Goal: Task Accomplishment & Management: Use online tool/utility

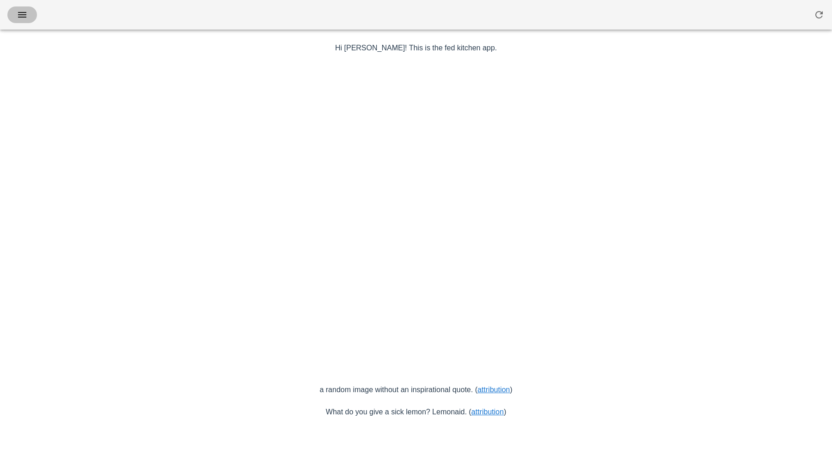
click at [22, 19] on icon "button" at bounding box center [22, 14] width 11 height 11
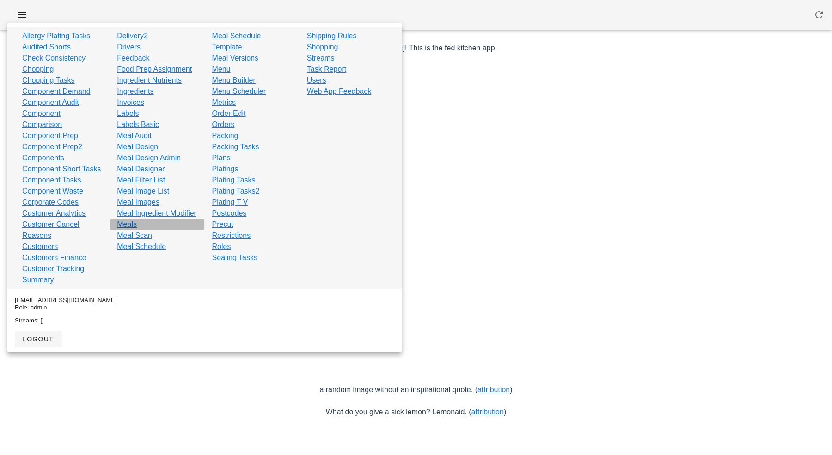
click at [133, 230] on link "Meals" at bounding box center [127, 224] width 20 height 11
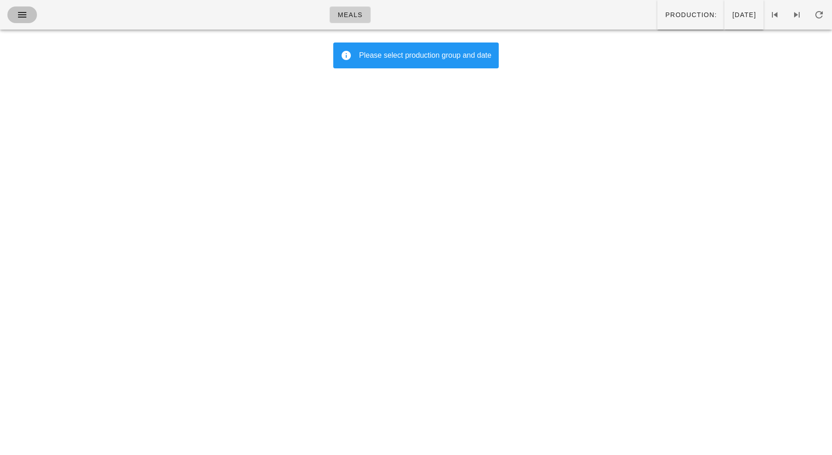
click at [18, 14] on icon "button" at bounding box center [22, 14] width 11 height 11
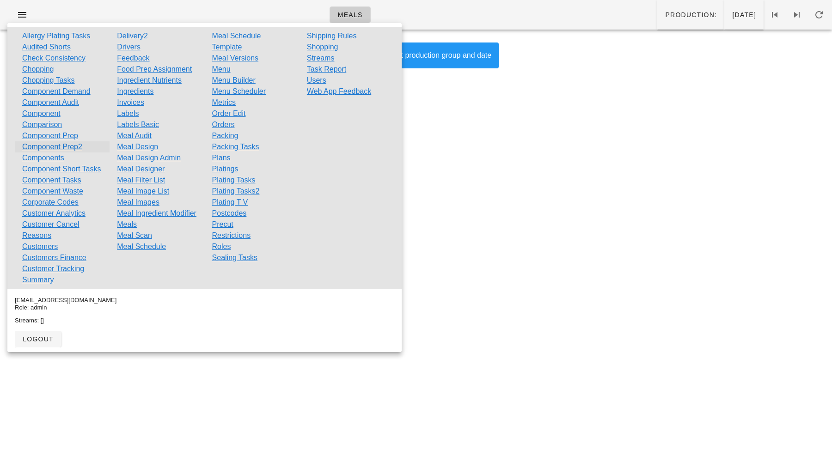
click at [51, 146] on link "Component Prep2" at bounding box center [52, 146] width 60 height 11
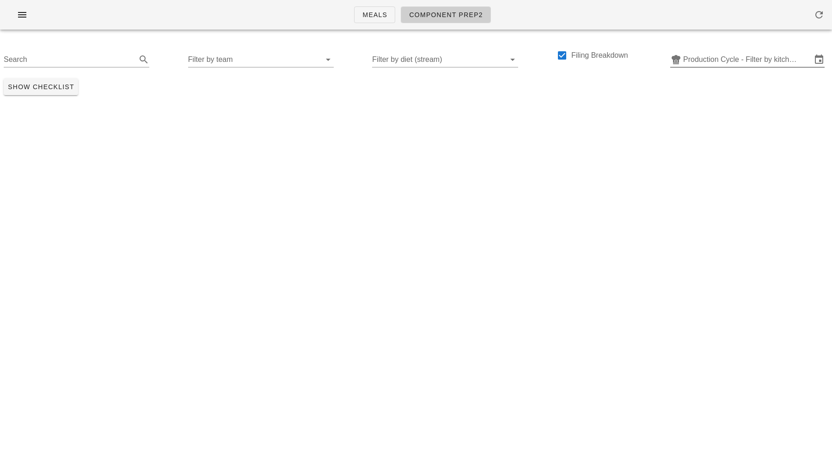
click at [707, 57] on input "Production Cycle - Filter by kitchen production schedules" at bounding box center [747, 59] width 129 height 15
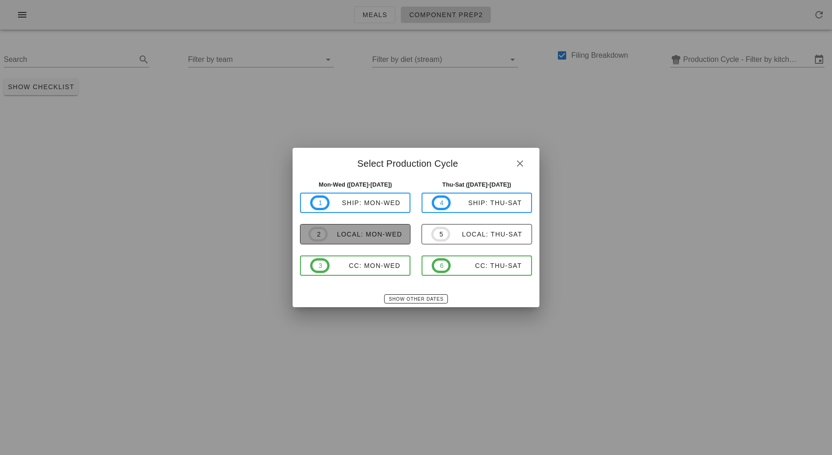
click at [363, 236] on div "local: Mon-Wed" at bounding box center [365, 234] width 74 height 7
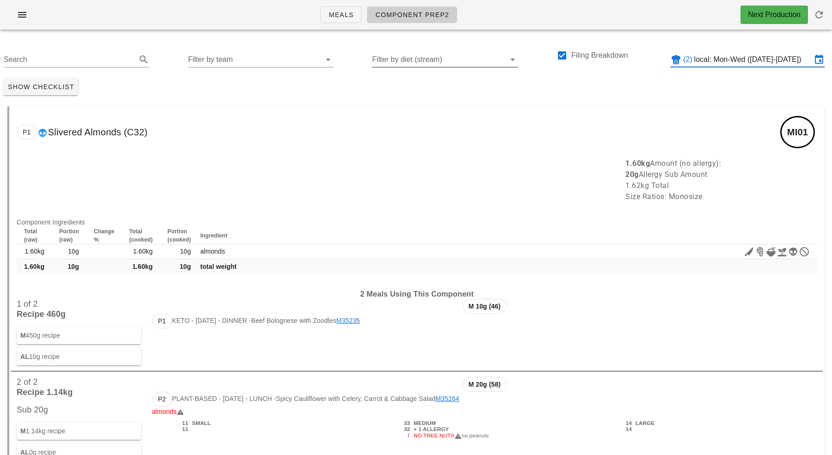
click at [392, 55] on input "Filter by diet (stream)" at bounding box center [437, 59] width 131 height 15
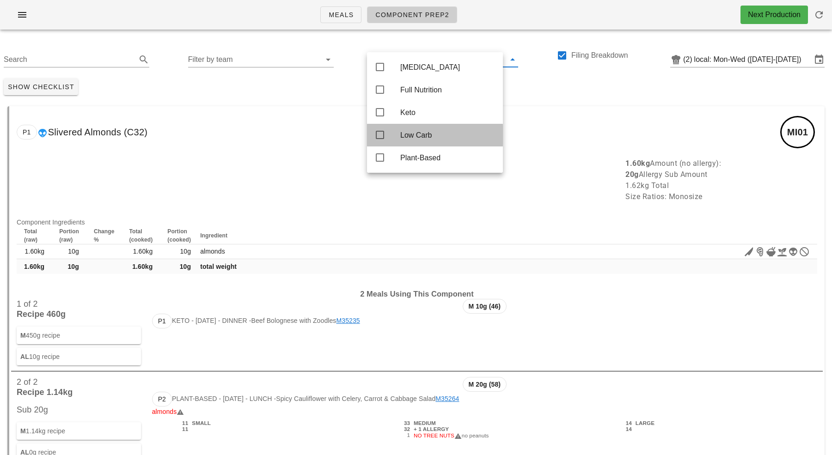
click at [380, 135] on icon at bounding box center [379, 134] width 11 height 11
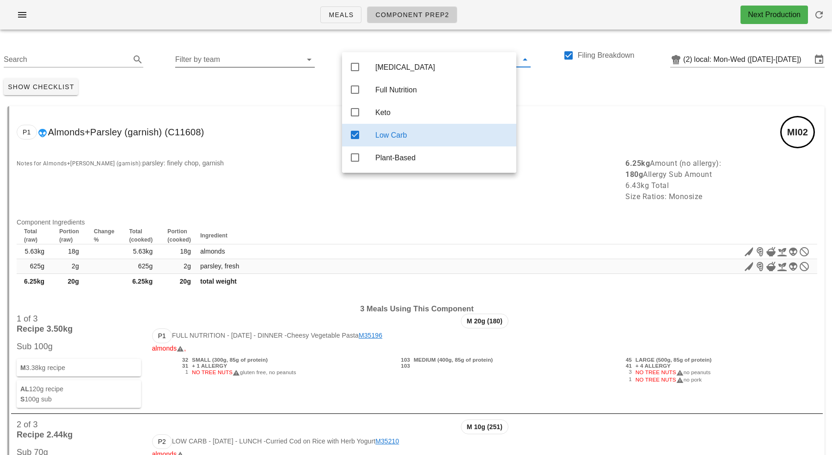
click at [275, 65] on input "Filter by team" at bounding box center [237, 59] width 125 height 15
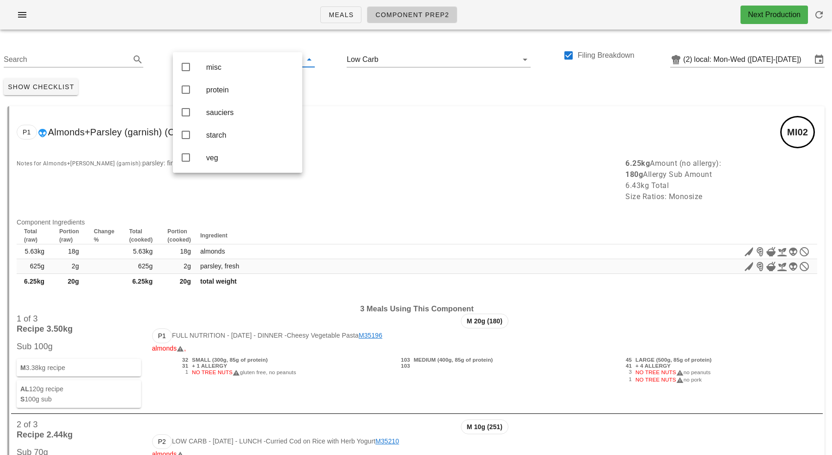
click at [388, 132] on div "P1 Almonds+Parsley (garnish) (C11608) MI02" at bounding box center [416, 132] width 815 height 52
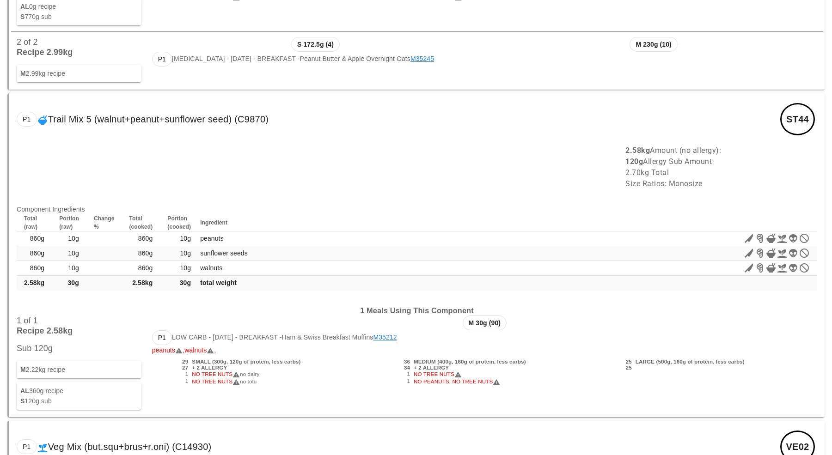
scroll to position [17460, 0]
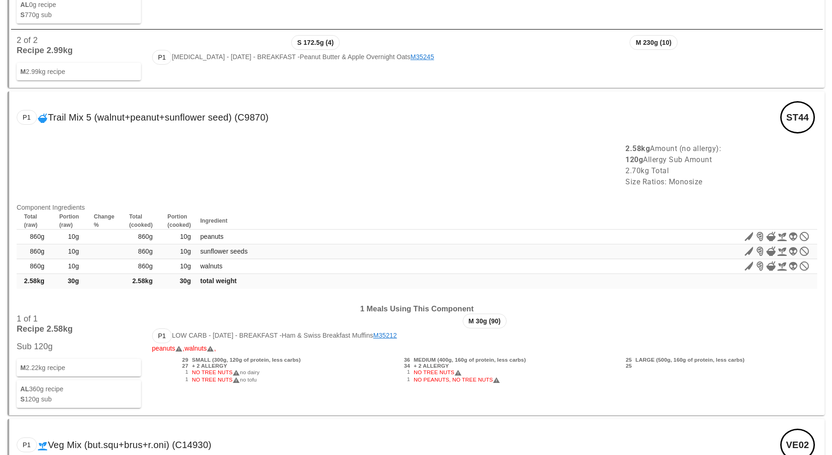
click at [206, 369] on span "NO TREE NUTS" at bounding box center [216, 372] width 48 height 6
drag, startPoint x: 206, startPoint y: 349, endPoint x: 206, endPoint y: 355, distance: 6.0
click at [206, 355] on div "29 SMALL (300g, 120g of protein, less carbs) 27 + 2 ALLERGY 1 NO TREE NUTS no d…" at bounding box center [263, 370] width 222 height 31
click at [206, 377] on span "NO TREE NUTS" at bounding box center [216, 380] width 48 height 6
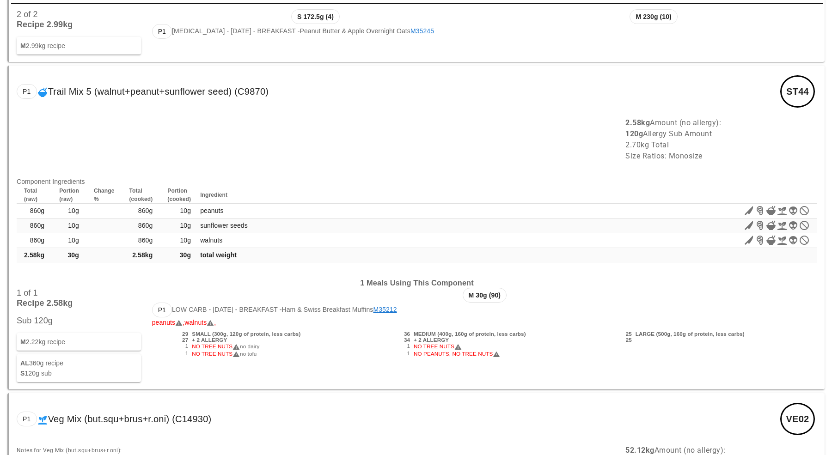
scroll to position [17488, 0]
click at [306, 118] on div at bounding box center [315, 137] width 609 height 55
click at [289, 110] on div at bounding box center [315, 137] width 609 height 55
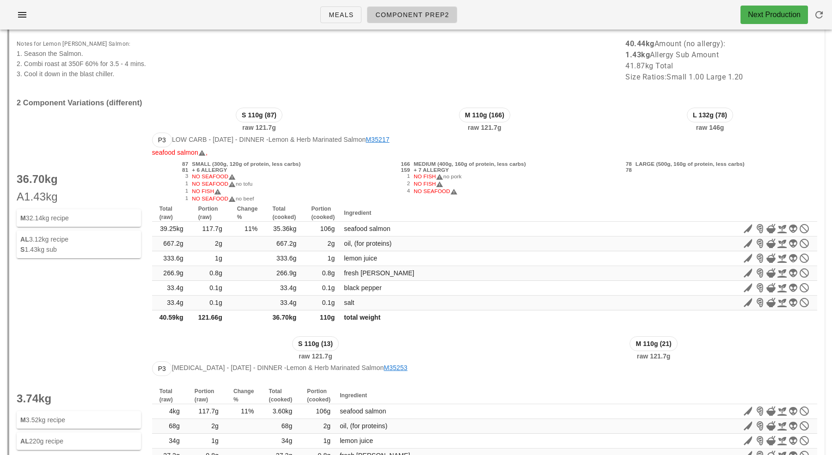
scroll to position [0, 0]
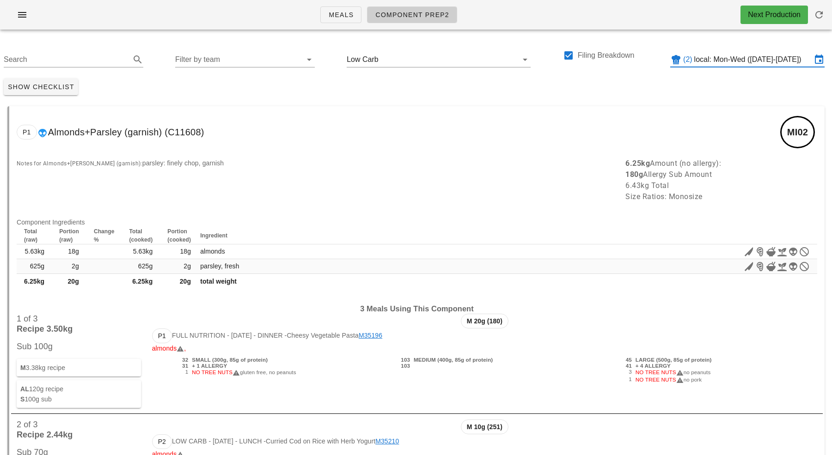
click at [717, 61] on input "local: Mon-Wed (Aug 25-Aug 27)" at bounding box center [752, 59] width 117 height 15
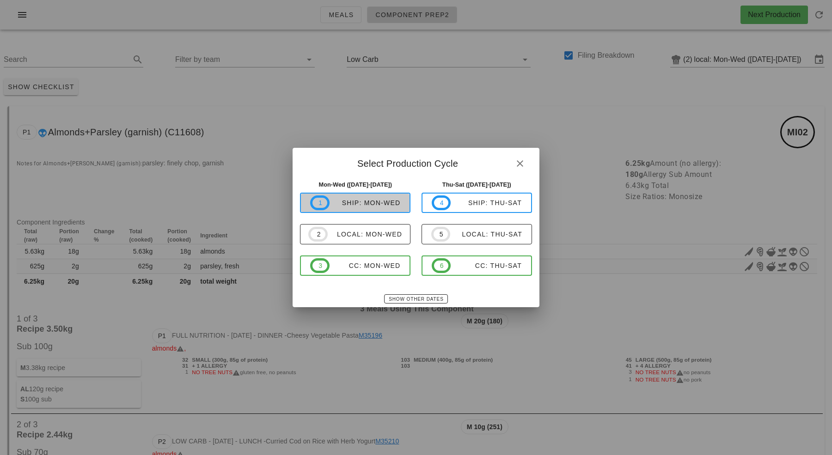
click at [377, 202] on div "ship: Mon-Wed" at bounding box center [365, 202] width 71 height 7
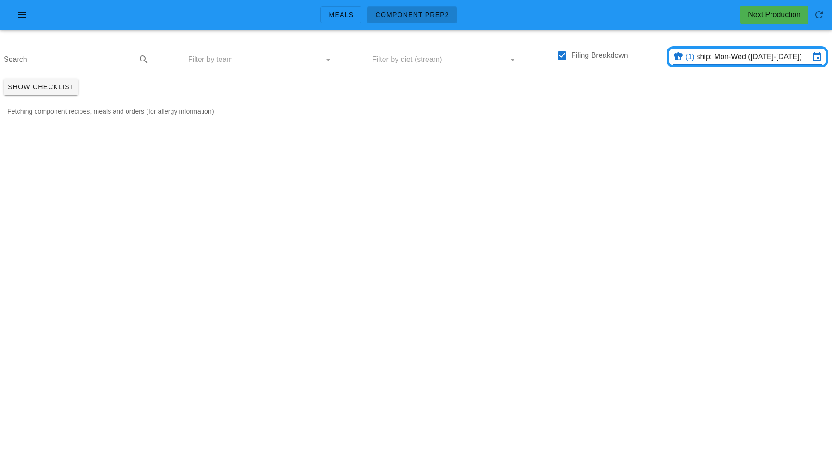
click at [343, 57] on div "Search Filter by team Filter by diet (stream) Filing Breakdown (1) ship: Mon-We…" at bounding box center [416, 56] width 832 height 38
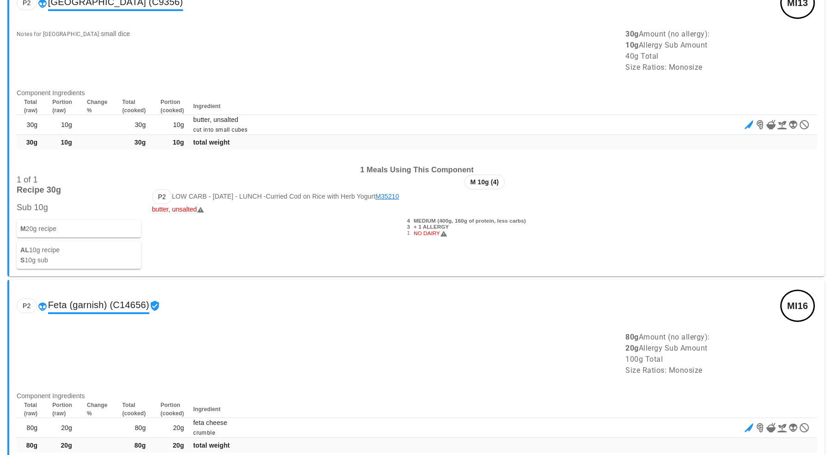
scroll to position [1424, 0]
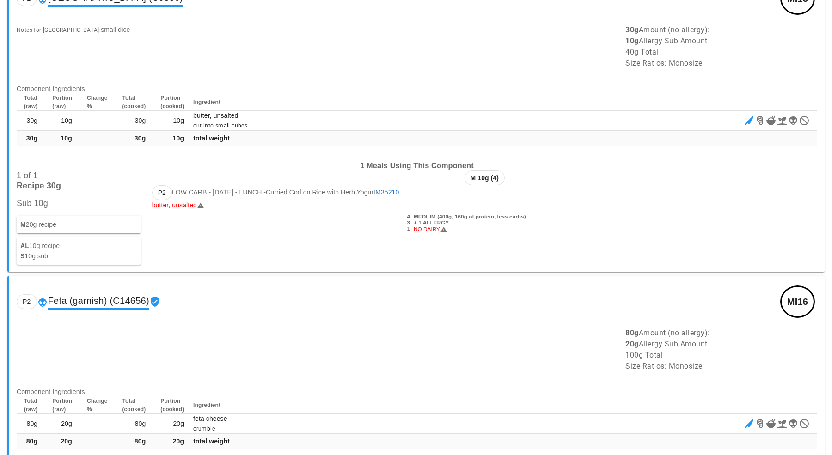
type input "local: Mon-Wed (Aug 25-Aug 27)"
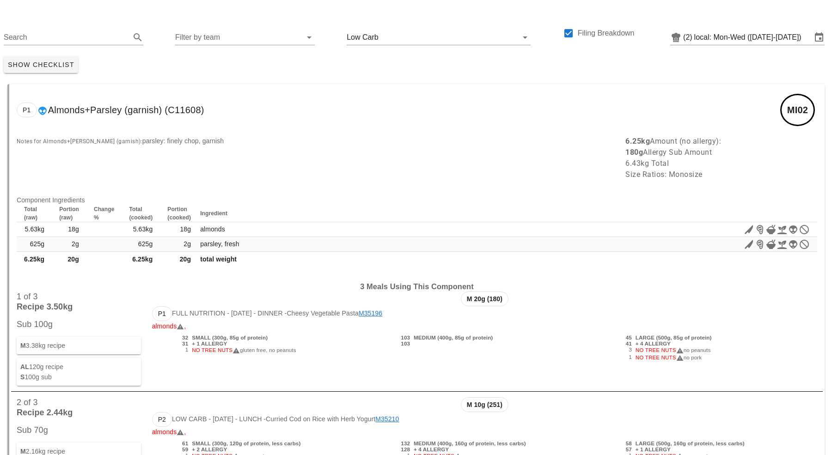
scroll to position [8725, 0]
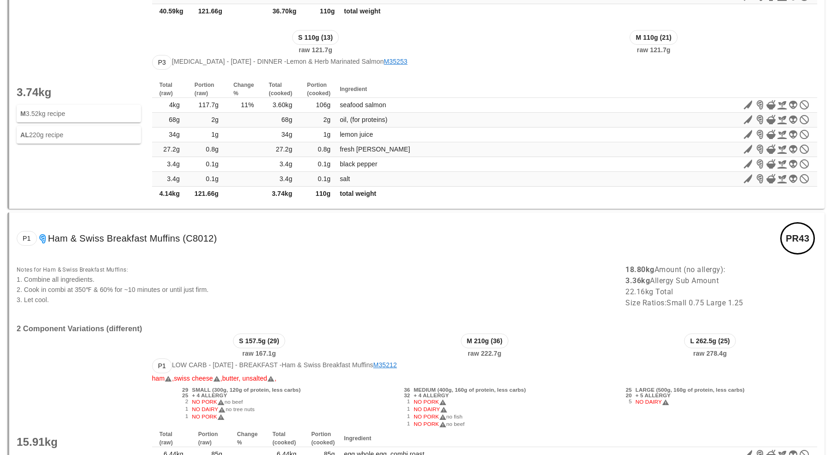
click at [55, 231] on span "Ham & Swiss Breakfast Muffins (C8012)" at bounding box center [132, 238] width 169 height 15
drag, startPoint x: 55, startPoint y: 229, endPoint x: 221, endPoint y: 227, distance: 166.0
click at [221, 227] on div "P1 Ham & Swiss Breakfast Muffins (C8012) PR43" at bounding box center [416, 239] width 815 height 52
copy div "Ham & Swiss Breakfast Muffins (C8012)"
click at [375, 273] on div "Notes for Ham & Swiss Breakfast Muffins: 1. Combine all ingredients. 2. Cook in…" at bounding box center [315, 286] width 609 height 55
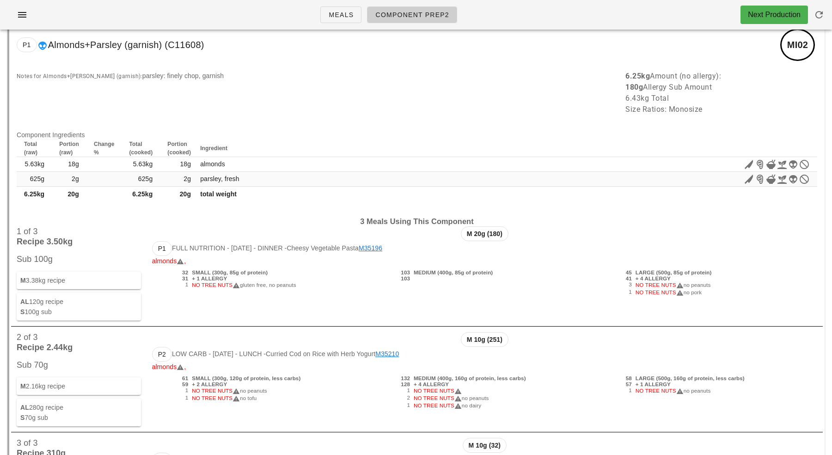
scroll to position [0, 0]
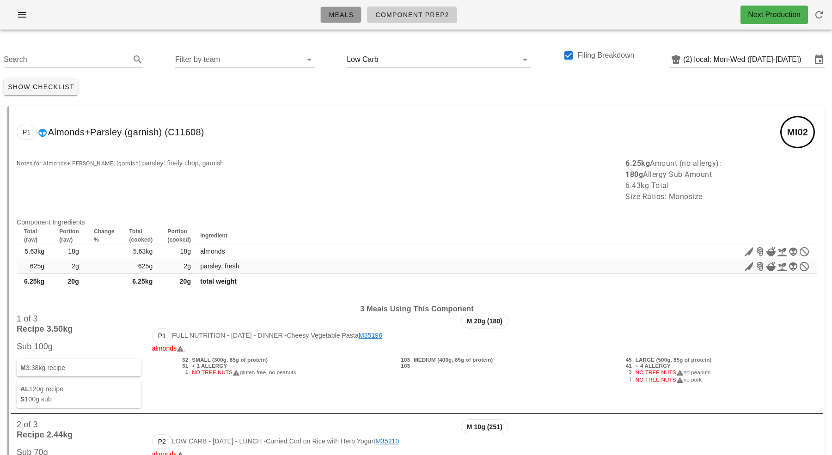
click at [349, 15] on span "Meals" at bounding box center [340, 14] width 25 height 7
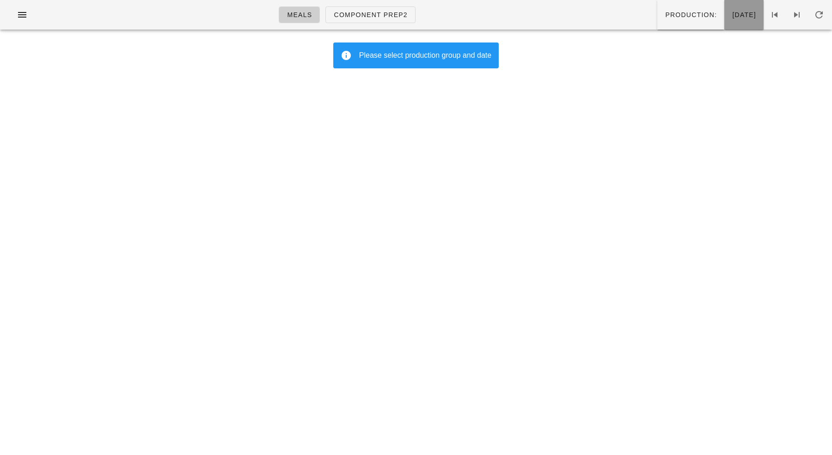
click at [752, 23] on button "Friday Aug 22" at bounding box center [743, 15] width 39 height 30
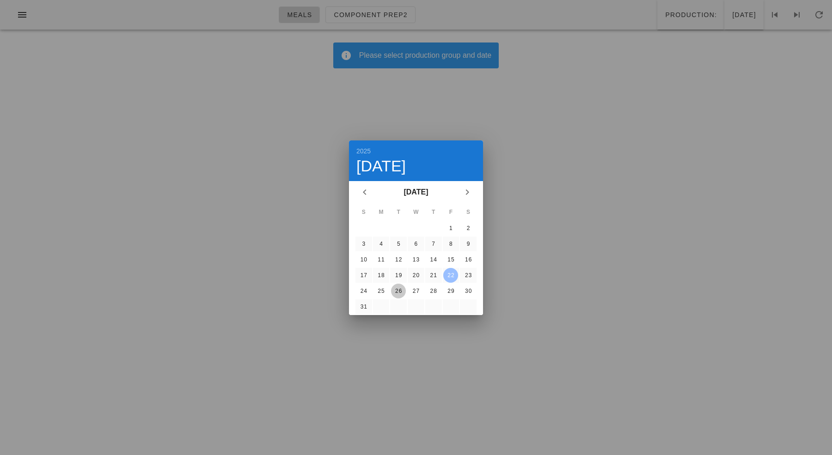
click at [400, 292] on div "26" at bounding box center [398, 291] width 15 height 6
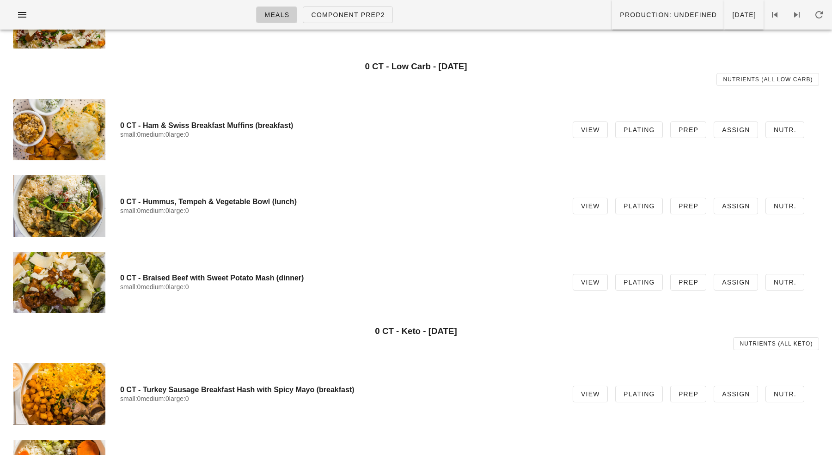
scroll to position [276, 0]
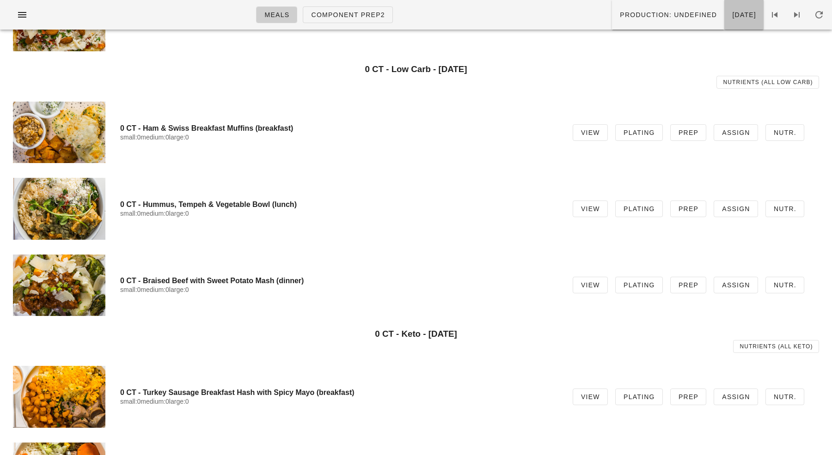
click at [732, 17] on span "Tuesday Aug 26" at bounding box center [744, 14] width 25 height 7
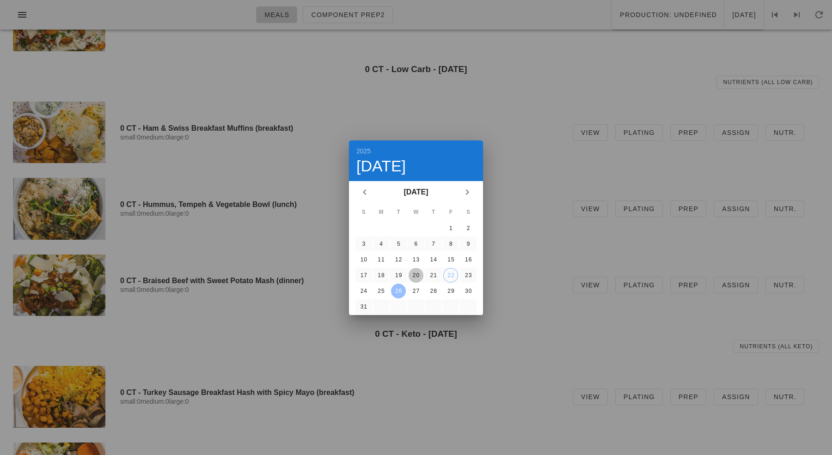
click at [414, 276] on div "20" at bounding box center [416, 275] width 15 height 6
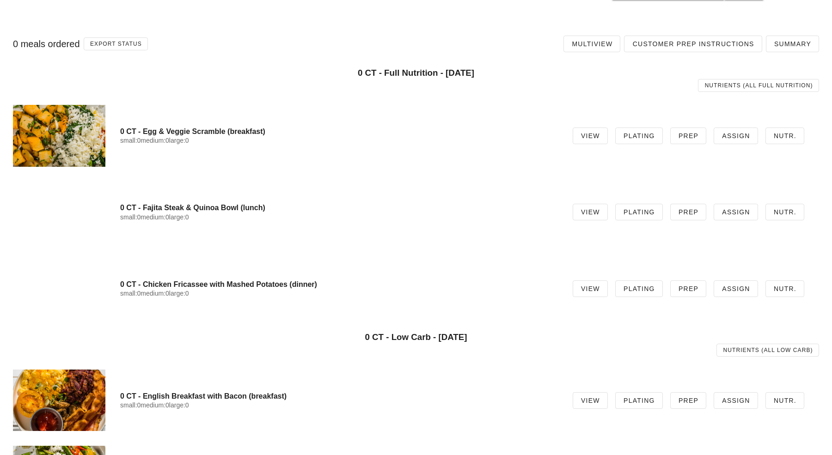
scroll to position [28, 0]
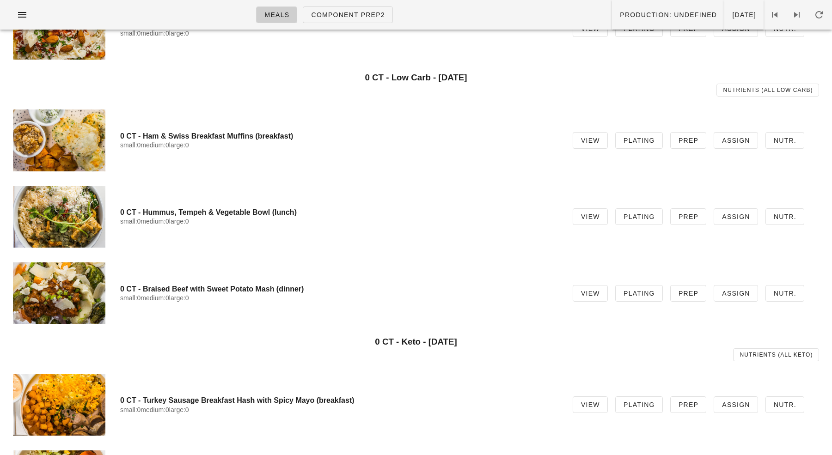
scroll to position [194, 0]
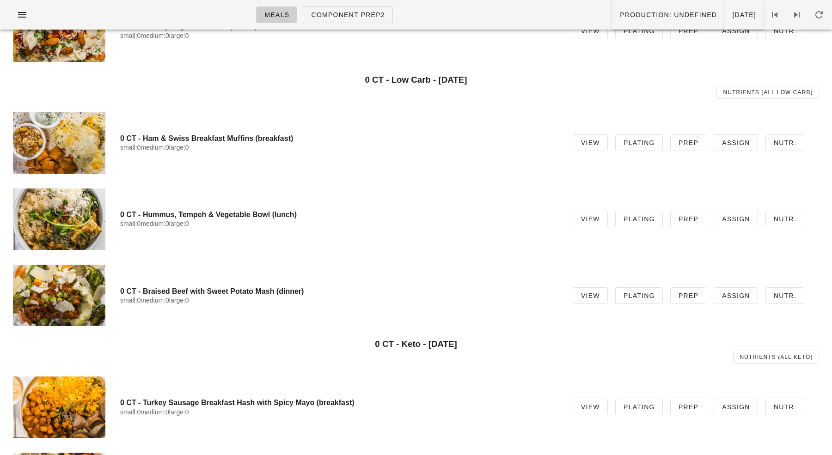
click at [268, 135] on h4 "0 CT - Ham & Swiss Breakfast Muffins (breakfast)" at bounding box center [339, 138] width 438 height 9
click at [367, 122] on div "0 CT - Ham & Swiss Breakfast Muffins (breakfast) small:0 medium:0 large:0 View …" at bounding box center [416, 142] width 821 height 76
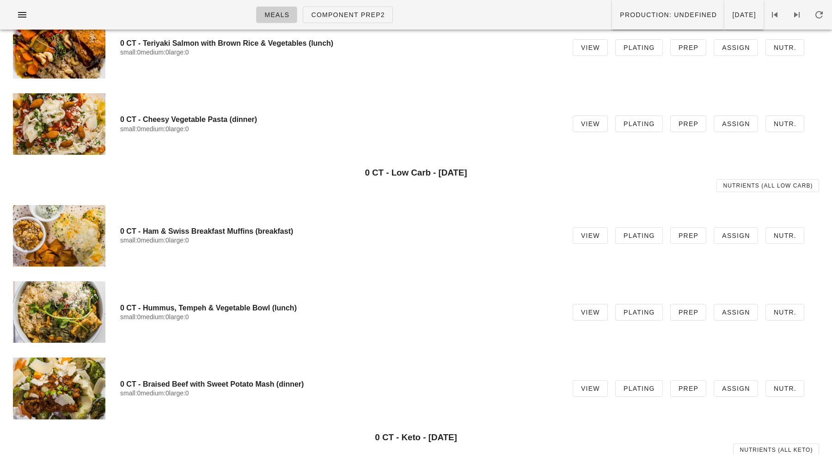
scroll to position [138, 0]
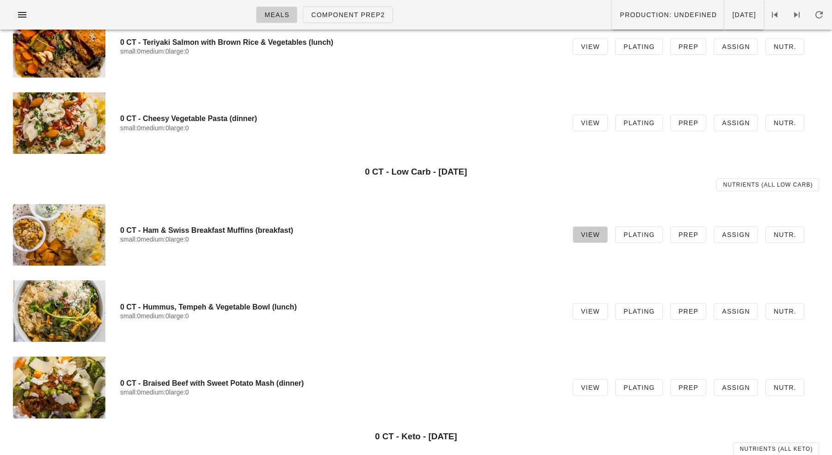
click at [595, 235] on span "View" at bounding box center [590, 234] width 19 height 7
click at [649, 19] on button "Production: undefined" at bounding box center [668, 15] width 112 height 30
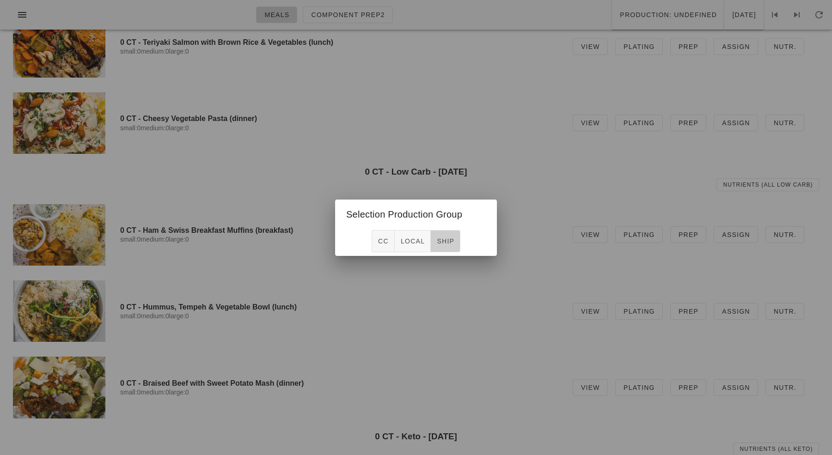
click at [437, 244] on span "ship" at bounding box center [445, 241] width 18 height 7
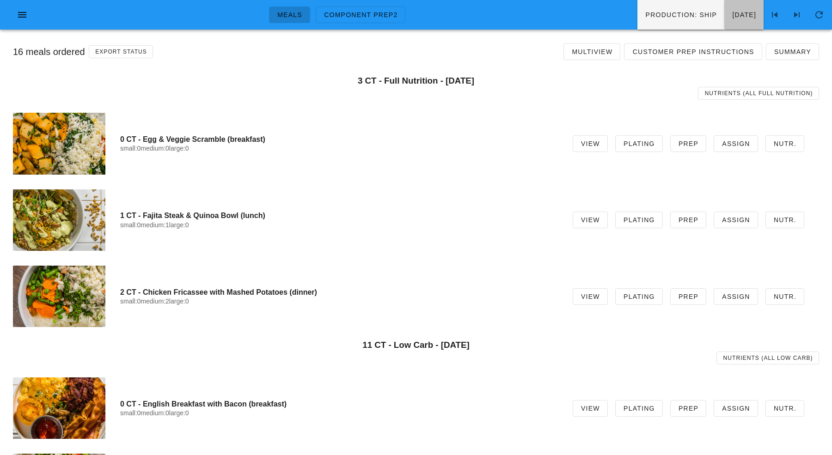
click at [727, 25] on button "Wednesday Aug 20" at bounding box center [743, 15] width 39 height 30
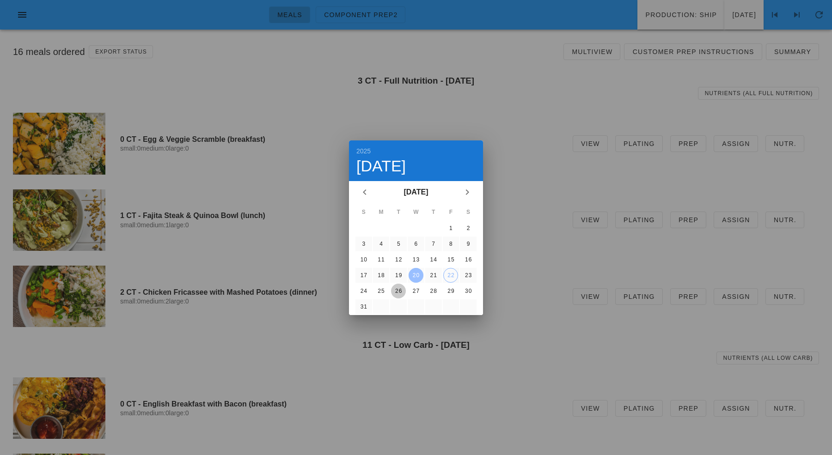
click at [396, 294] on div "26" at bounding box center [398, 291] width 15 height 6
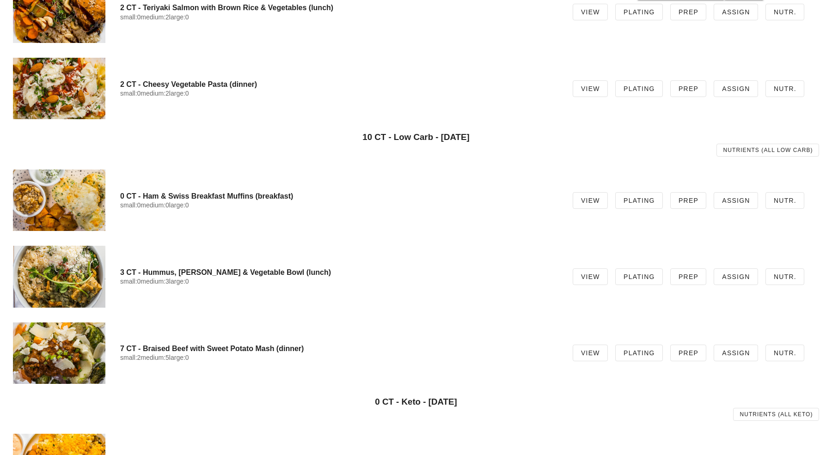
scroll to position [209, 0]
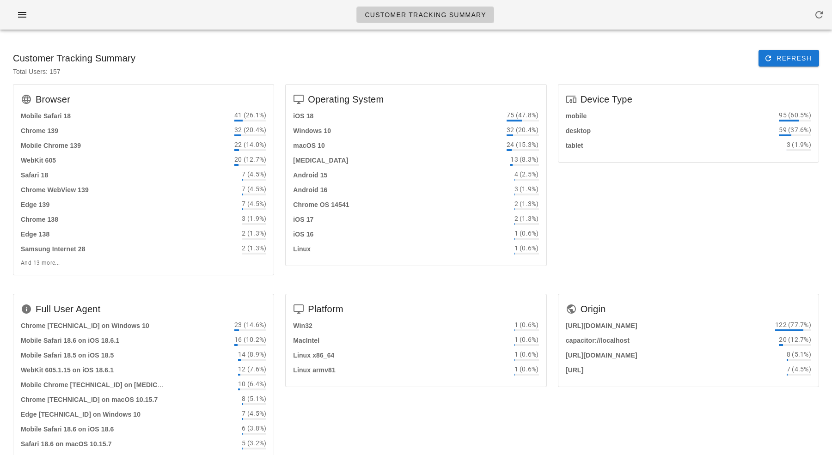
click at [538, 66] on div "Customer Tracking Summary Refresh" at bounding box center [416, 58] width 821 height 31
click at [457, 61] on div "Customer Tracking Summary Refresh" at bounding box center [416, 58] width 821 height 31
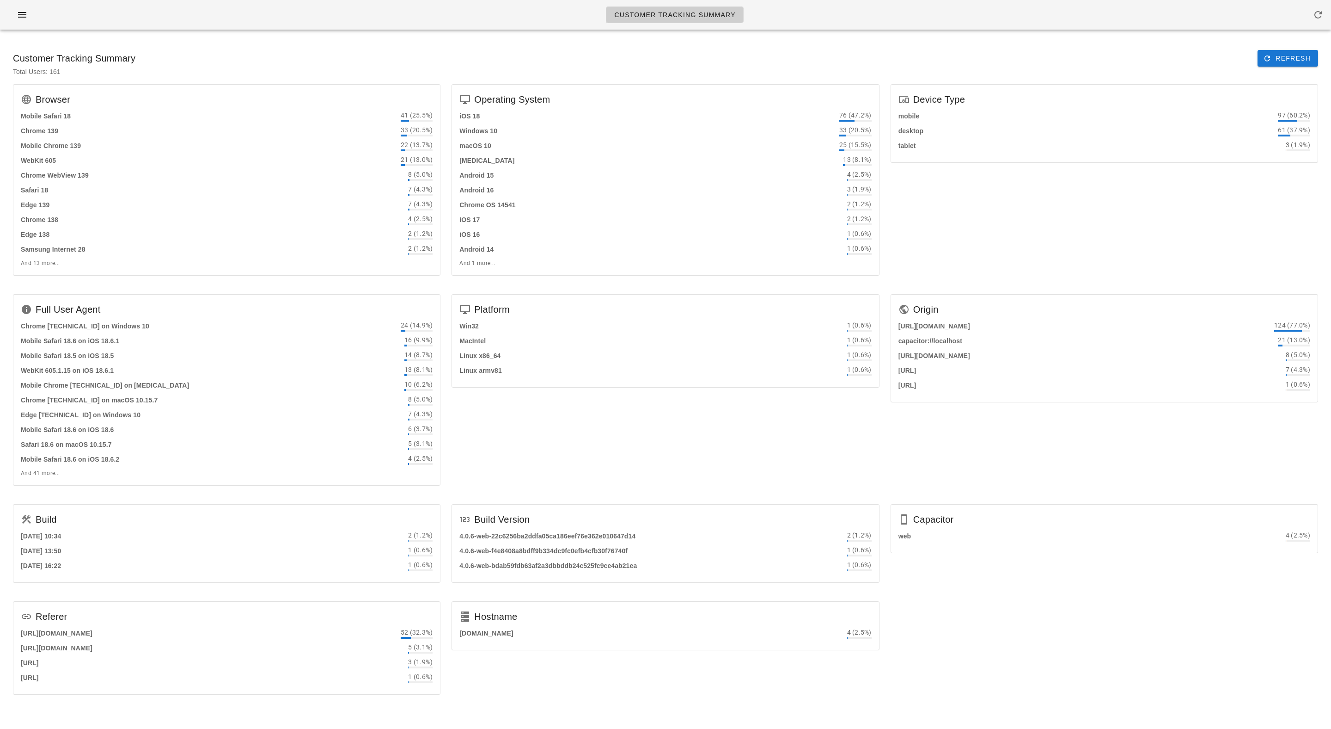
click at [832, 32] on div "Customer Tracking Summary" at bounding box center [665, 18] width 1331 height 37
click at [457, 39] on div "Customer Tracking Summary Refresh Total Users: 161 Browser Mobile Safari 18 41 …" at bounding box center [665, 376] width 1331 height 678
click at [476, 48] on div "Customer Tracking Summary Refresh" at bounding box center [666, 58] width 1320 height 31
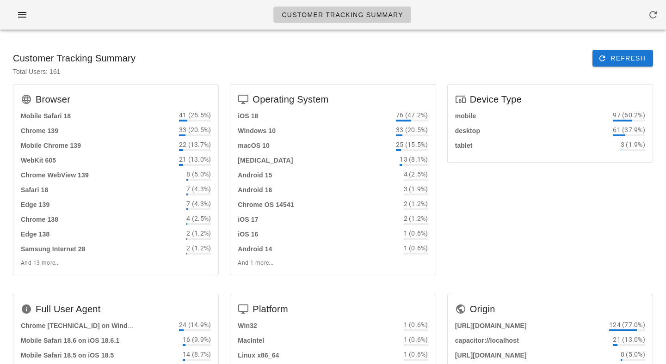
click at [448, 24] on div "Customer Tracking Summary" at bounding box center [333, 15] width 666 height 30
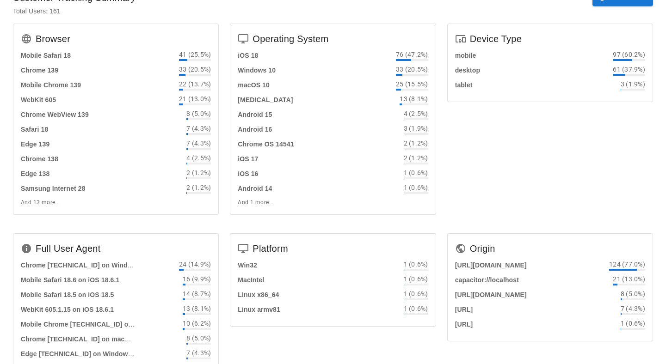
scroll to position [61, 0]
click at [627, 276] on div "21 (13.0%)" at bounding box center [629, 278] width 32 height 9
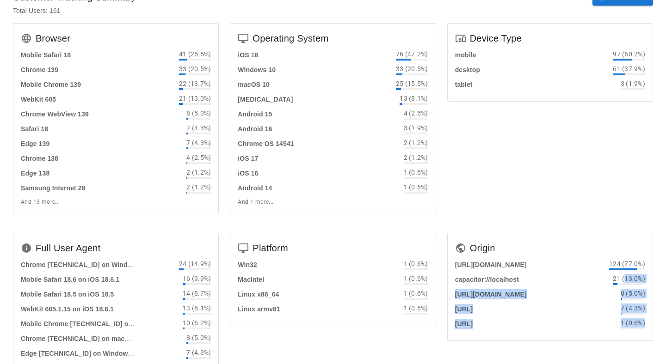
drag, startPoint x: 627, startPoint y: 276, endPoint x: 623, endPoint y: 334, distance: 58.4
click at [624, 334] on div "https://app.fedfedfed.com 124 (77.0%) capacitor://localhost 21 (13.0%) https://…" at bounding box center [549, 299] width 205 height 81
click at [623, 334] on div "https://app.fedfedfed.com 124 (77.0%) capacitor://localhost 21 (13.0%) https://…" at bounding box center [549, 299] width 205 height 81
drag, startPoint x: 622, startPoint y: 307, endPoint x: 622, endPoint y: 339, distance: 31.4
click at [622, 339] on div "https://app.fedfedfed.com 124 (77.0%) capacitor://localhost 21 (13.0%) https://…" at bounding box center [549, 299] width 205 height 81
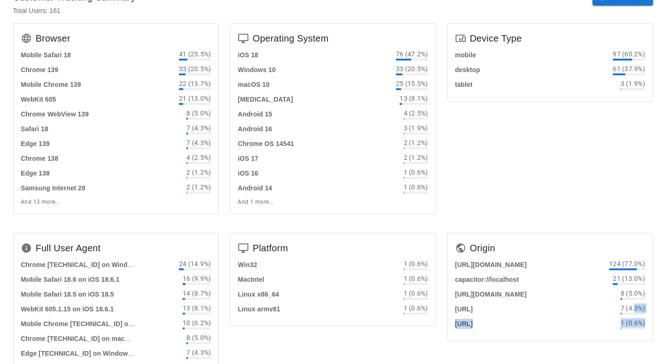
drag, startPoint x: 633, startPoint y: 308, endPoint x: 635, endPoint y: 329, distance: 21.3
click at [635, 329] on div "https://app.fedfedfed.com 124 (77.0%) capacitor://localhost 21 (13.0%) https://…" at bounding box center [550, 294] width 190 height 70
click at [635, 329] on div at bounding box center [632, 329] width 25 height 2
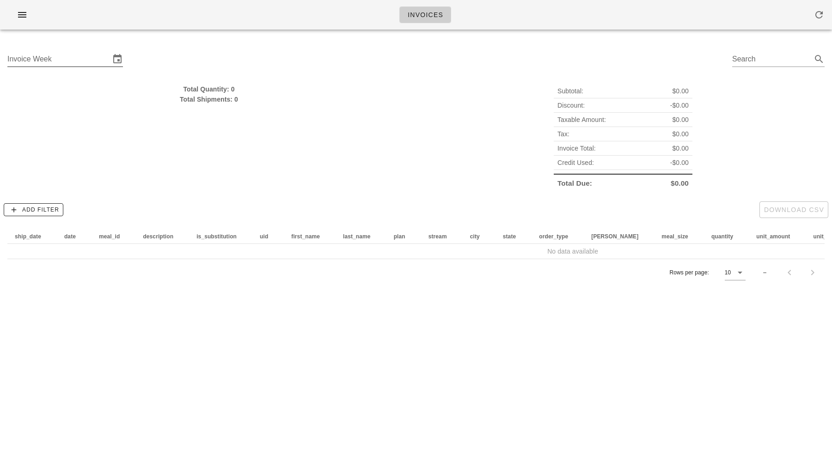
click at [90, 53] on input "Invoice Week" at bounding box center [58, 59] width 103 height 15
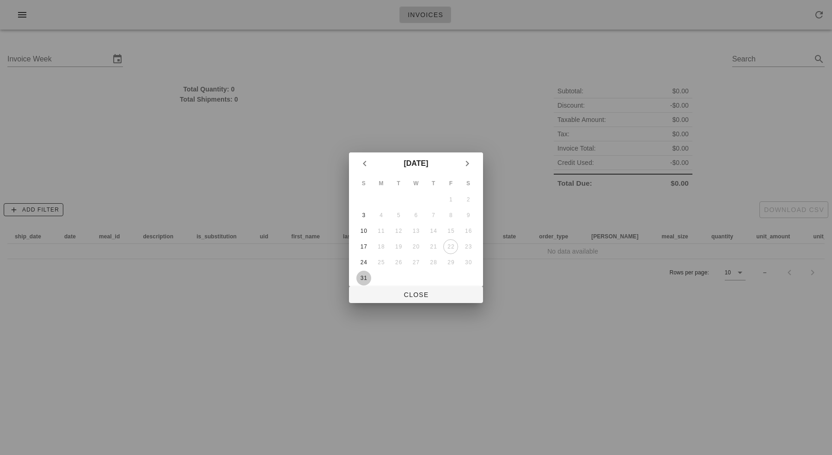
click at [360, 277] on div "31" at bounding box center [363, 278] width 15 height 6
click at [417, 294] on span "Close" at bounding box center [415, 294] width 119 height 7
type input "Sunday August 31"
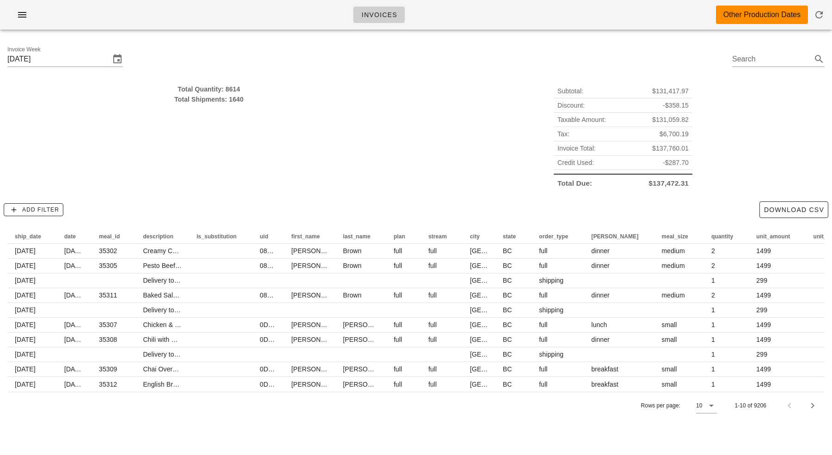
drag, startPoint x: 221, startPoint y: 132, endPoint x: 226, endPoint y: 180, distance: 48.8
click at [225, 180] on div "Total Quantity: 8614 Total Shipments: 1640" at bounding box center [209, 137] width 414 height 117
click at [226, 180] on div "Total Quantity: 8614 Total Shipments: 1640" at bounding box center [209, 137] width 414 height 117
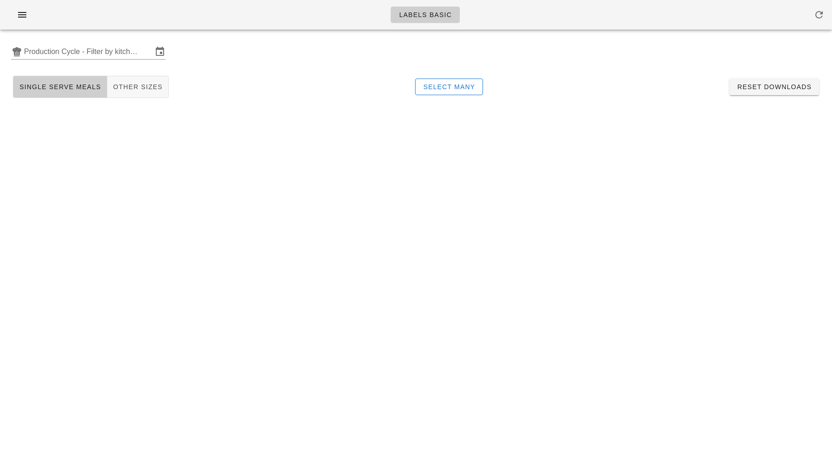
click at [355, 158] on div "Labels Basic Production Cycle - Filter by kitchen production schedules Single S…" at bounding box center [416, 227] width 832 height 455
click at [120, 49] on input "text" at bounding box center [88, 51] width 129 height 15
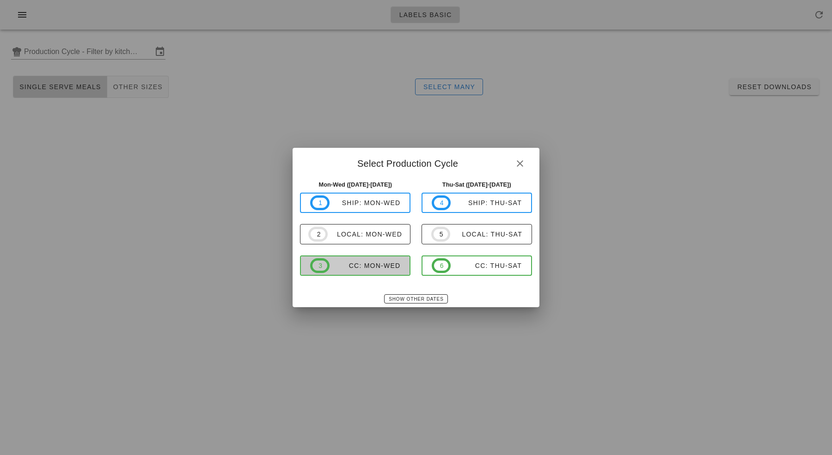
click at [386, 268] on div "CC: Mon-Wed" at bounding box center [365, 265] width 71 height 7
type input "CC: Mon-Wed (Aug 25-Aug 27)"
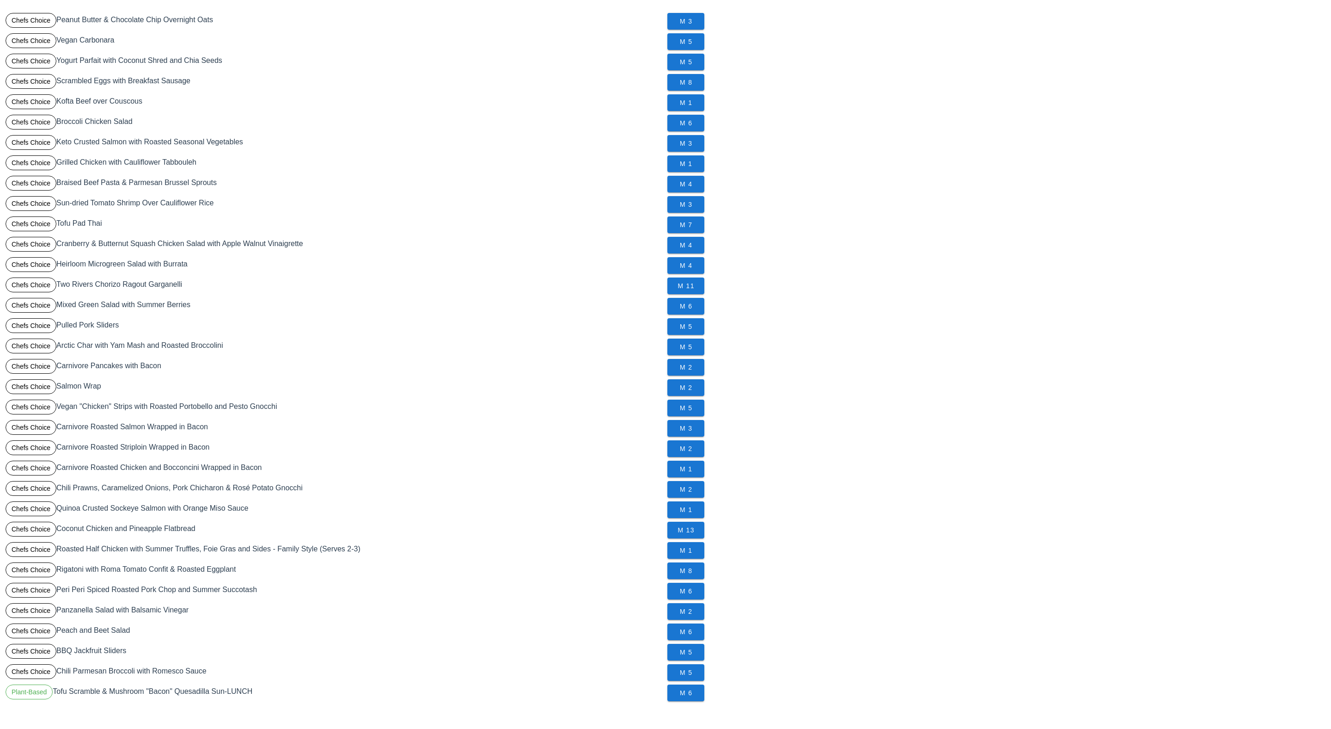
scroll to position [107, 0]
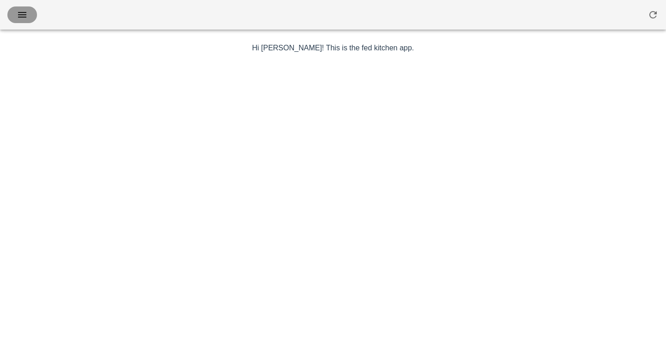
click at [19, 12] on icon "button" at bounding box center [22, 14] width 11 height 11
